Goal: Information Seeking & Learning: Learn about a topic

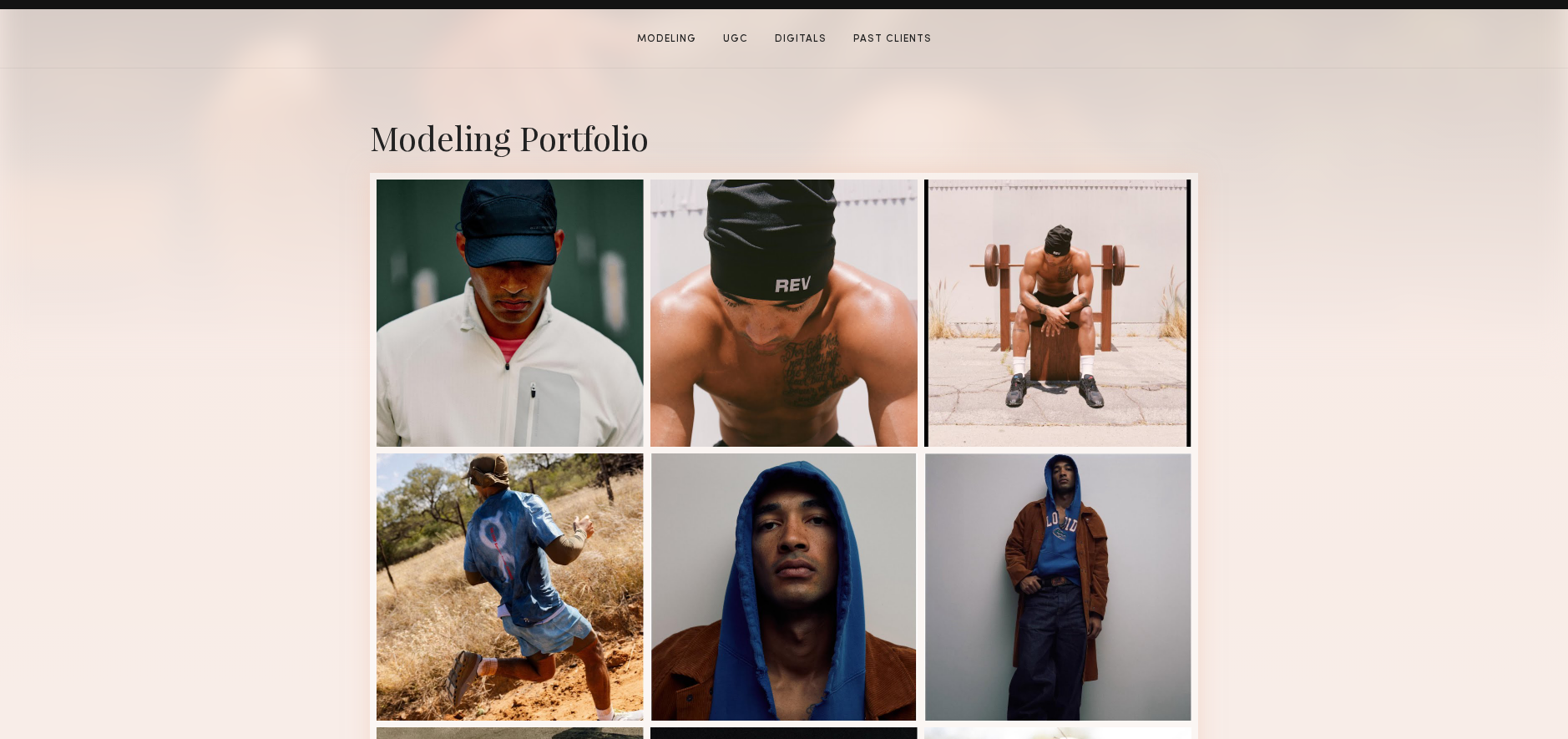
scroll to position [317, 0]
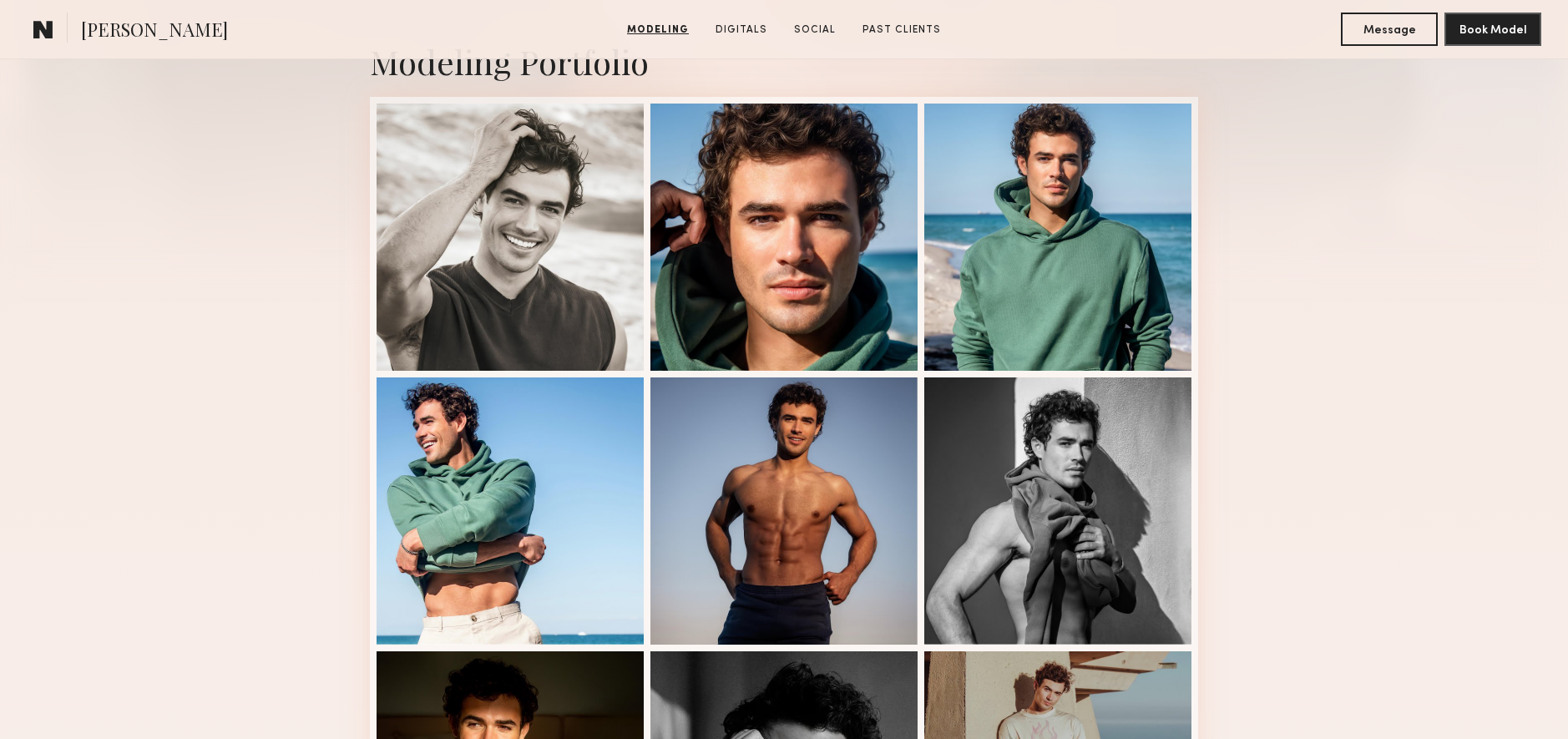
scroll to position [382, 0]
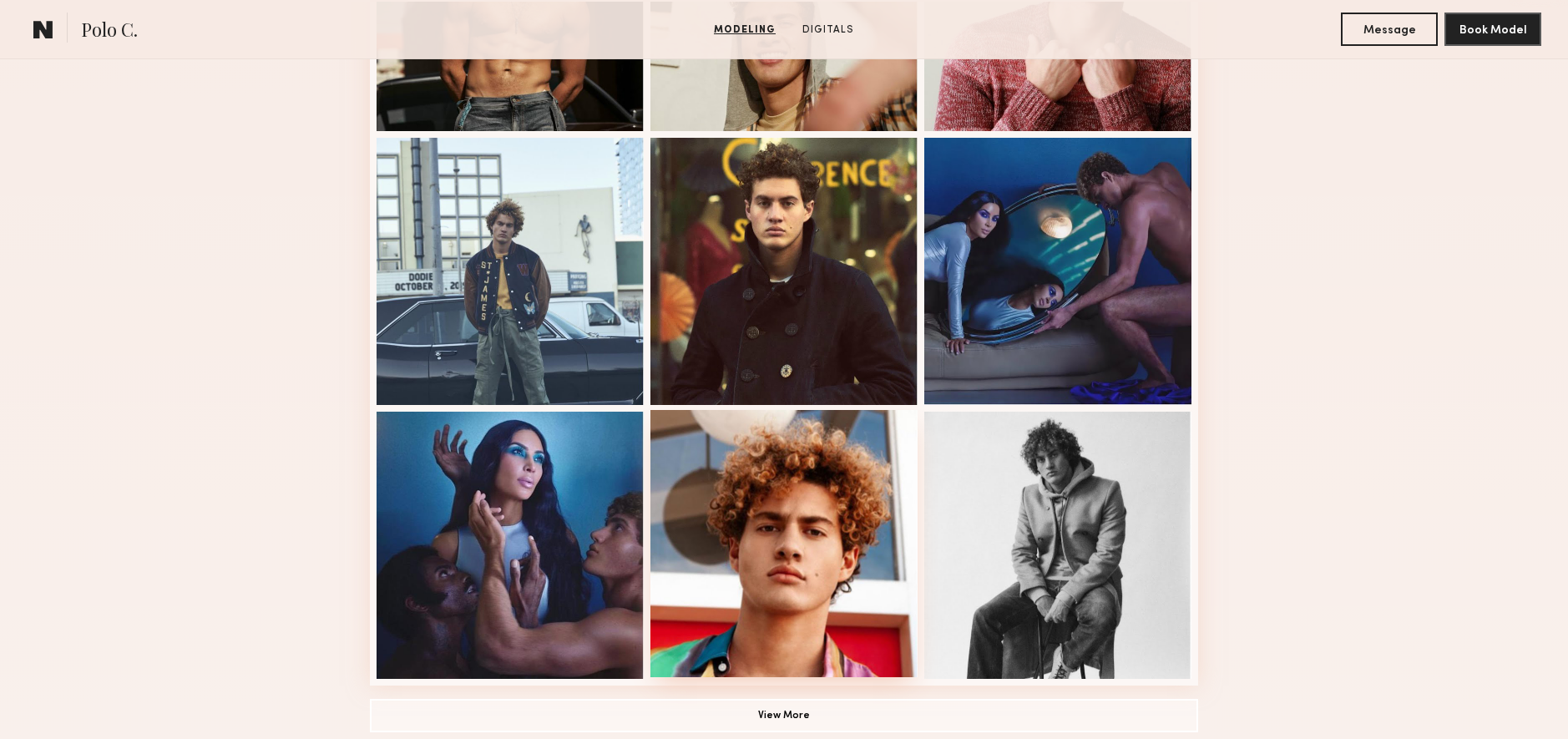
scroll to position [980, 0]
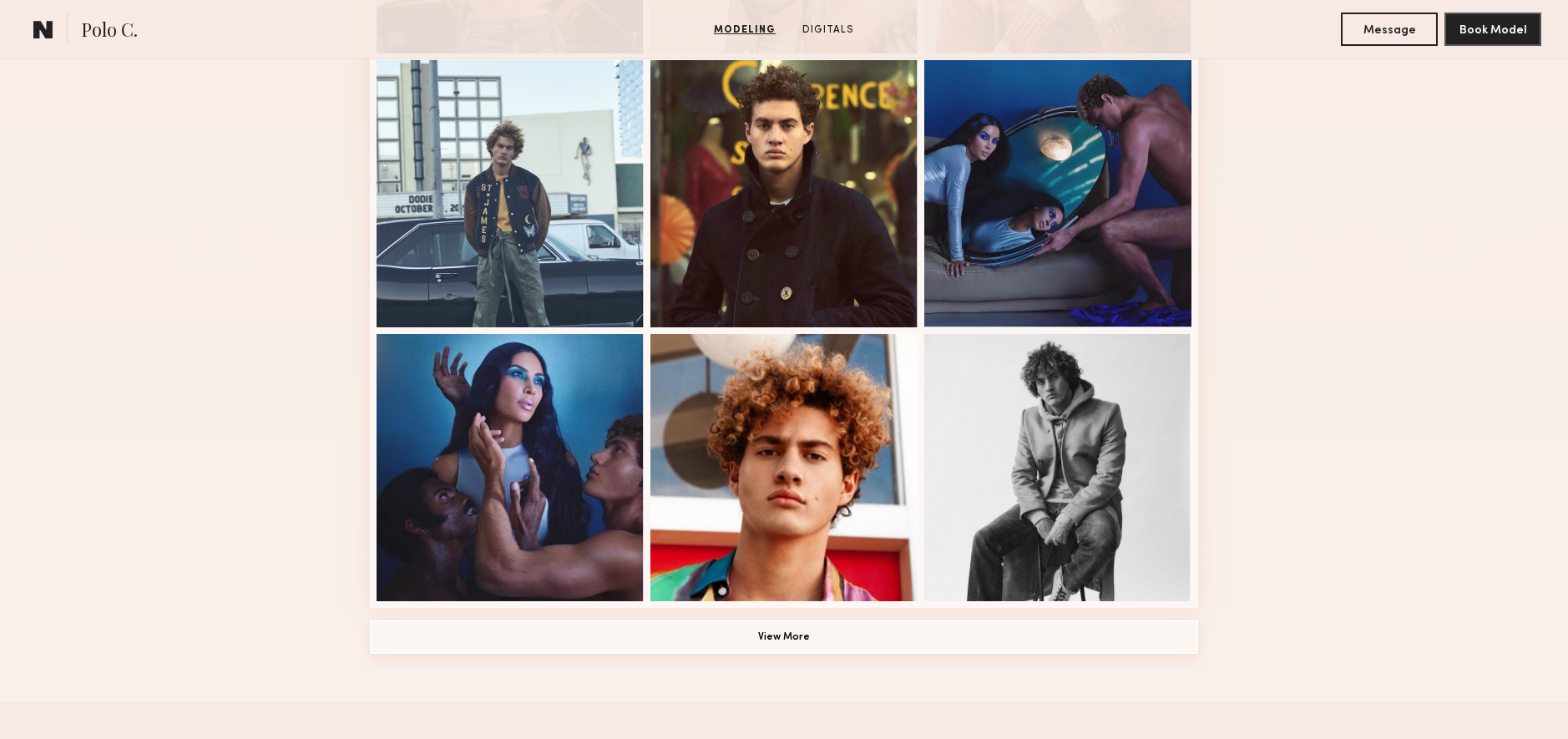
click at [783, 650] on button "View More" at bounding box center [784, 636] width 828 height 33
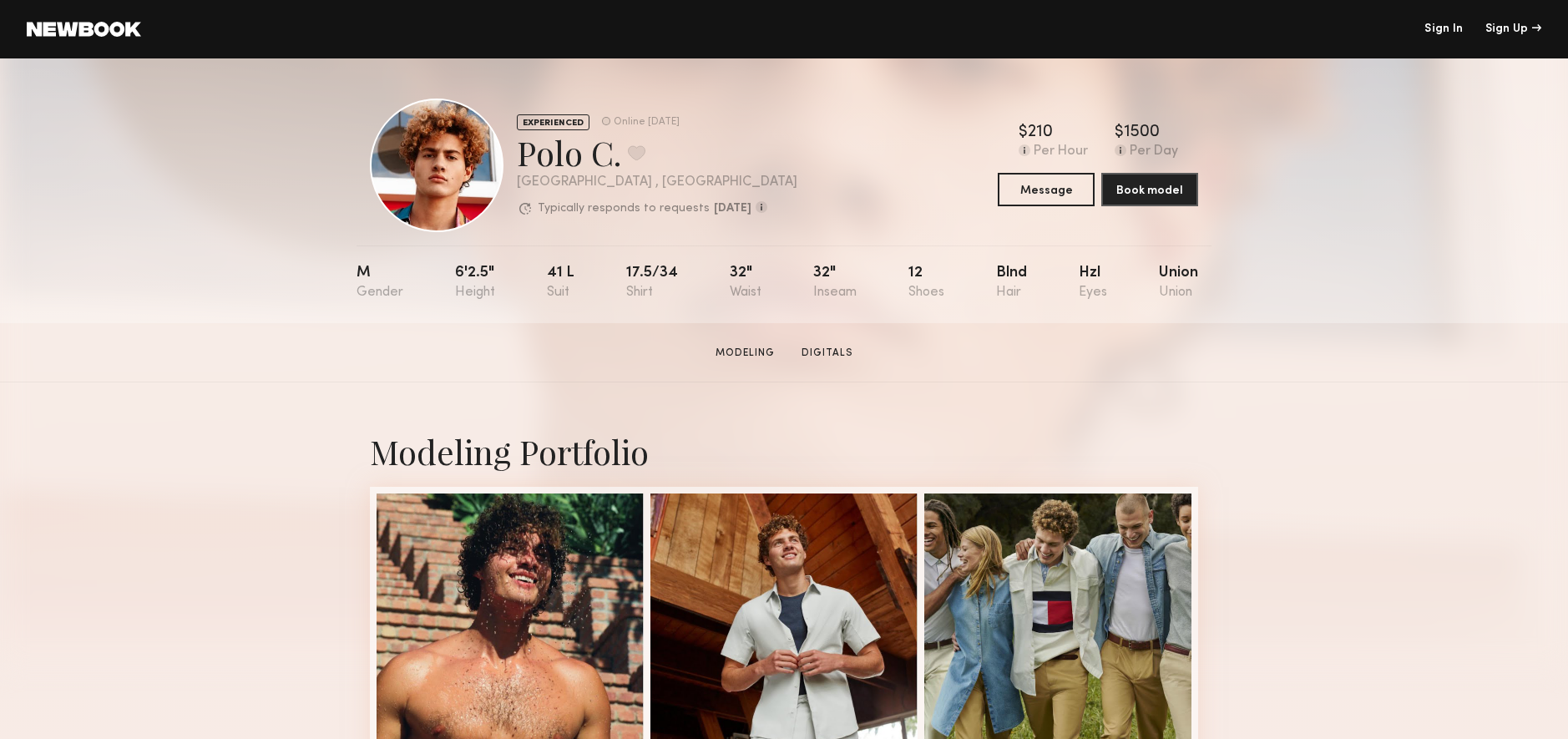
scroll to position [816, 0]
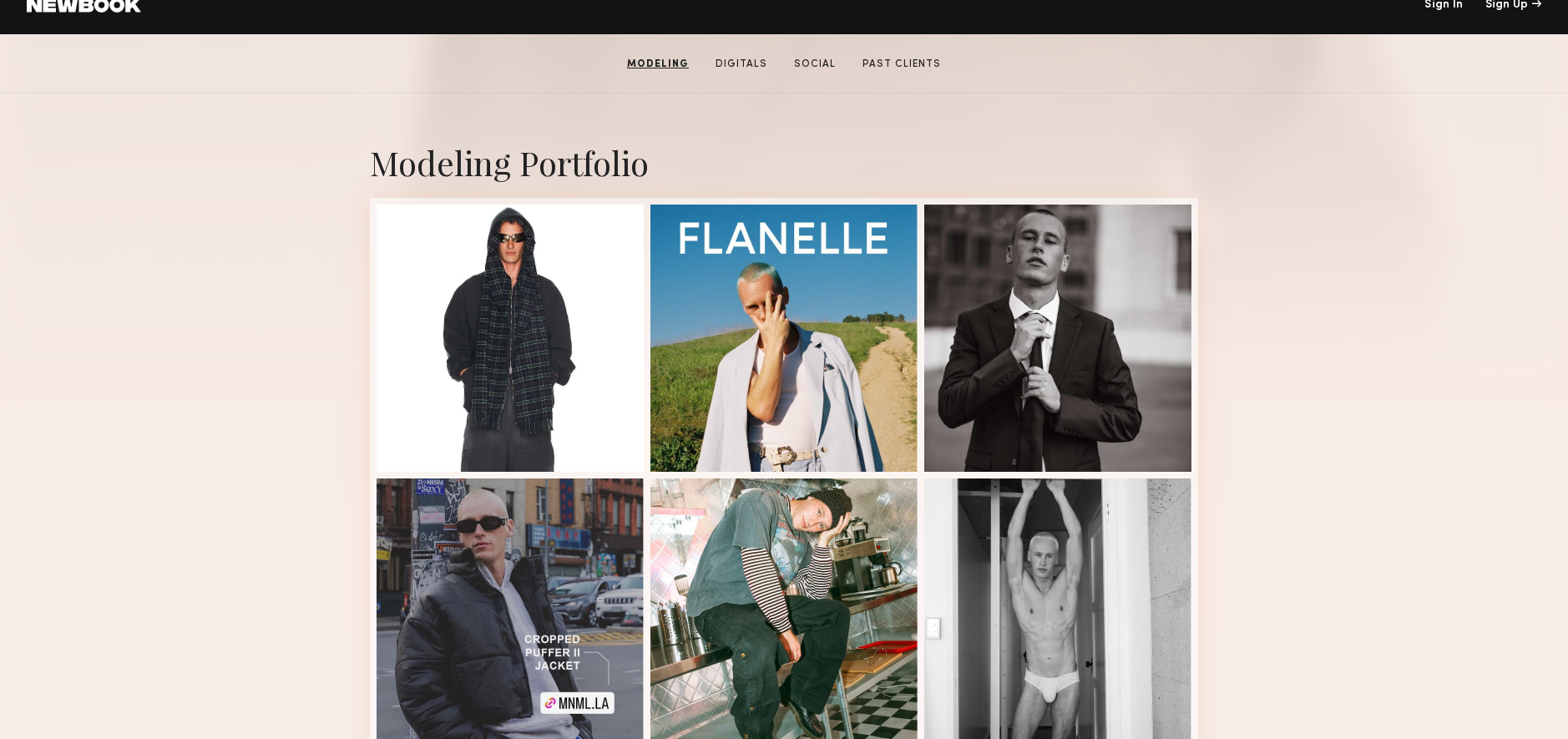
scroll to position [274, 0]
